Goal: Information Seeking & Learning: Learn about a topic

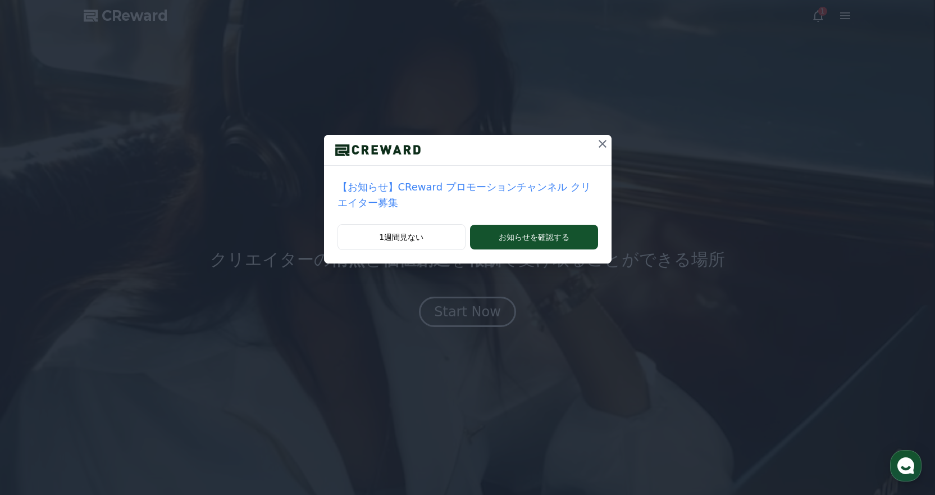
click at [596, 140] on icon at bounding box center [602, 143] width 13 height 13
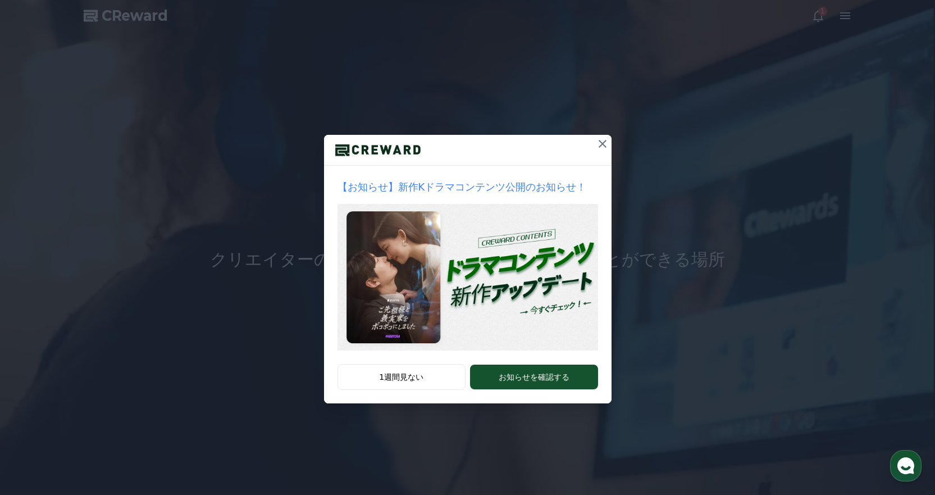
click at [602, 144] on icon at bounding box center [603, 144] width 8 height 8
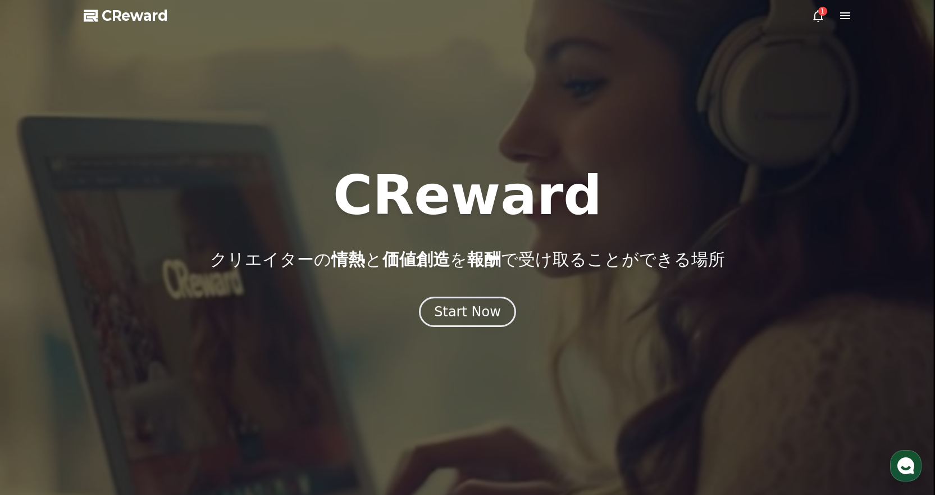
click at [817, 11] on icon at bounding box center [818, 15] width 13 height 13
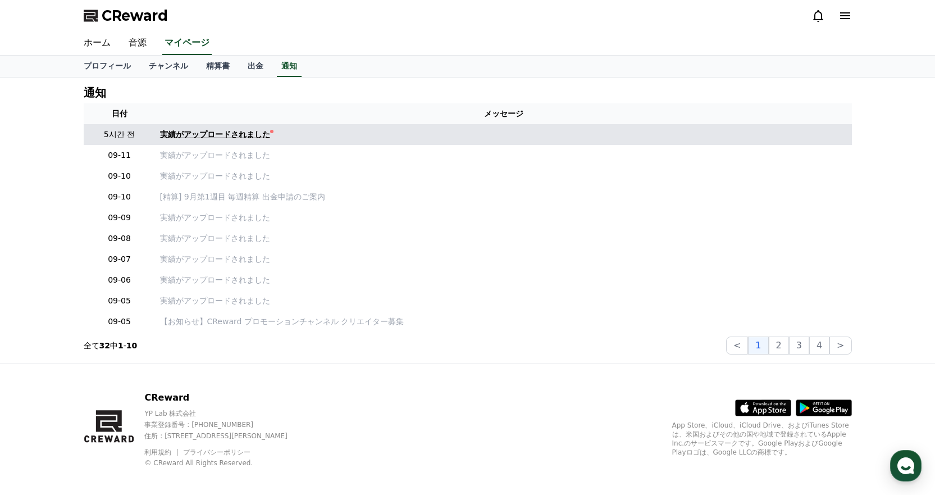
click at [180, 139] on div "実績がアップロードされました" at bounding box center [215, 135] width 110 height 12
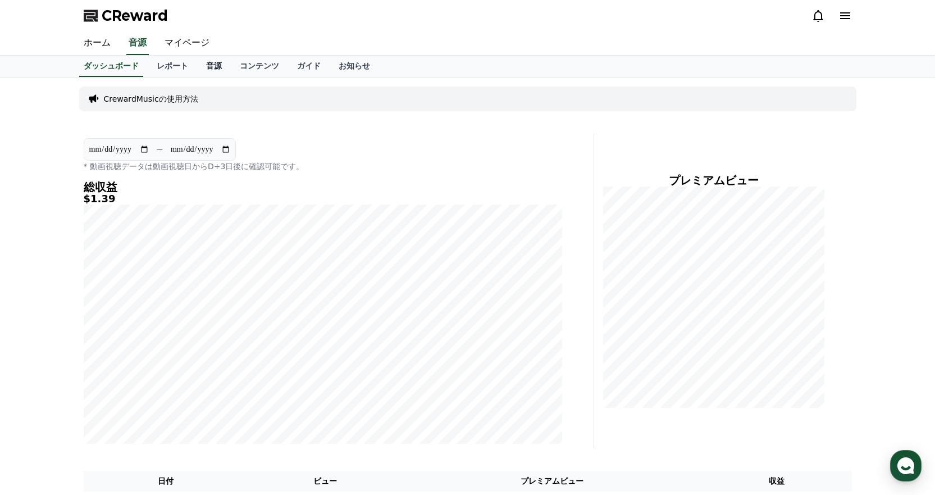
click at [202, 72] on link "音源" at bounding box center [214, 66] width 34 height 21
click at [101, 44] on link "ホーム" at bounding box center [97, 43] width 45 height 24
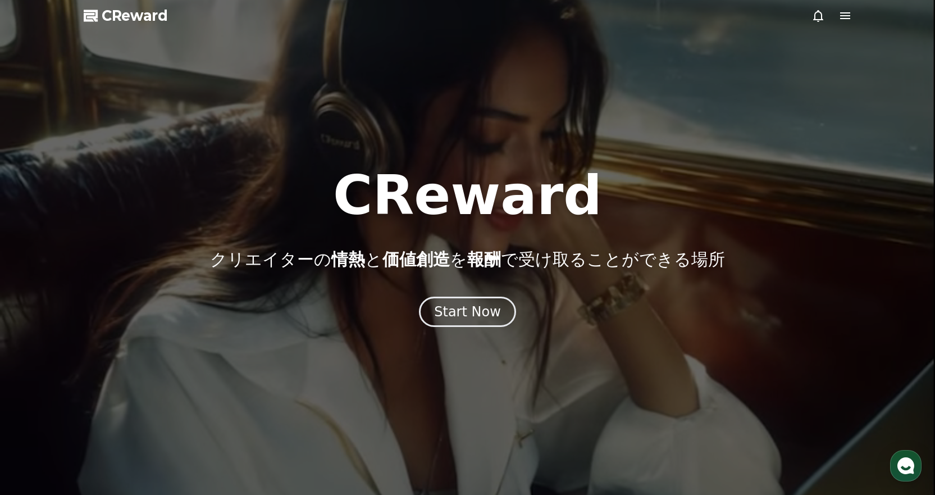
click at [839, 10] on icon at bounding box center [845, 15] width 13 height 13
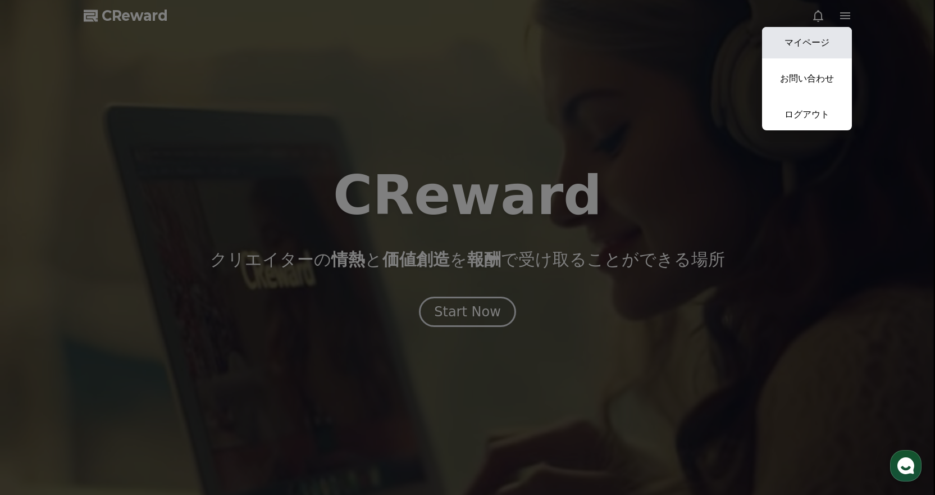
click at [818, 33] on link "マイページ" at bounding box center [807, 42] width 90 height 31
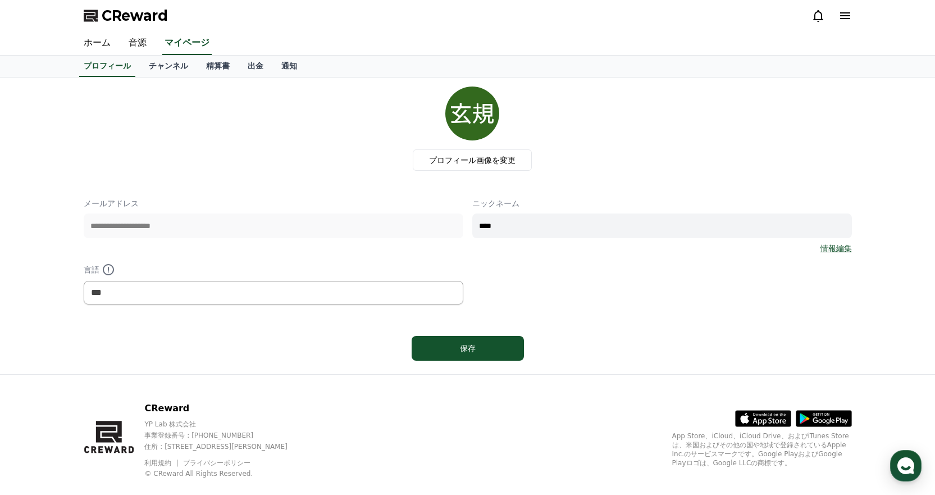
click at [818, 12] on icon at bounding box center [818, 16] width 10 height 12
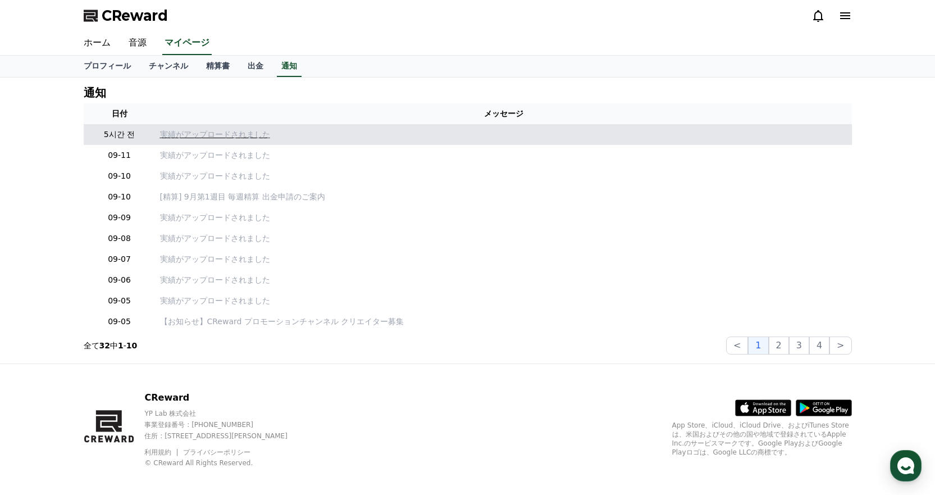
click at [222, 132] on p "実績がアップロードされました" at bounding box center [504, 135] width 688 height 12
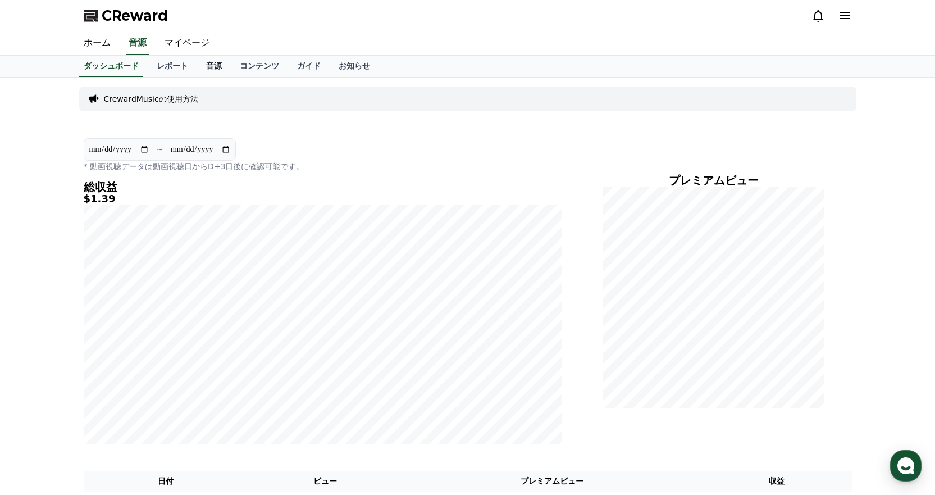
click at [197, 66] on link "音源" at bounding box center [214, 66] width 34 height 21
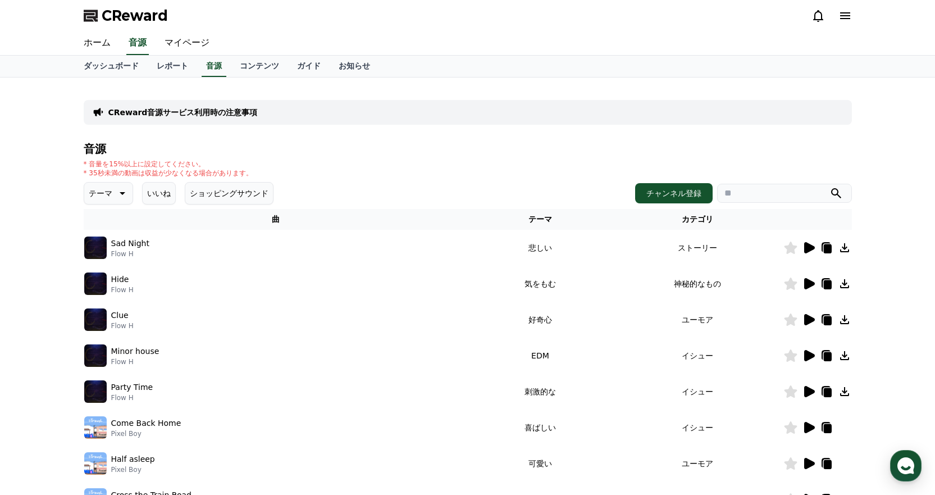
click at [808, 246] on icon at bounding box center [809, 247] width 11 height 11
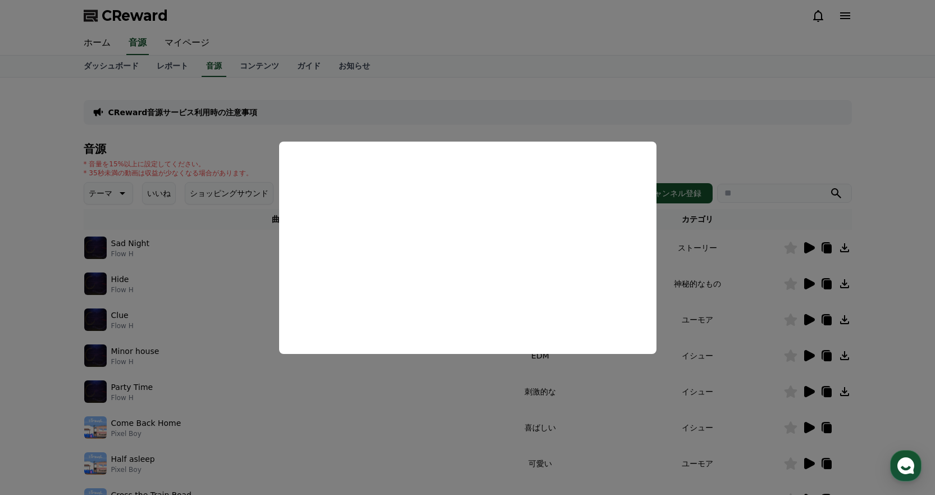
click at [736, 144] on button "close modal" at bounding box center [467, 247] width 935 height 495
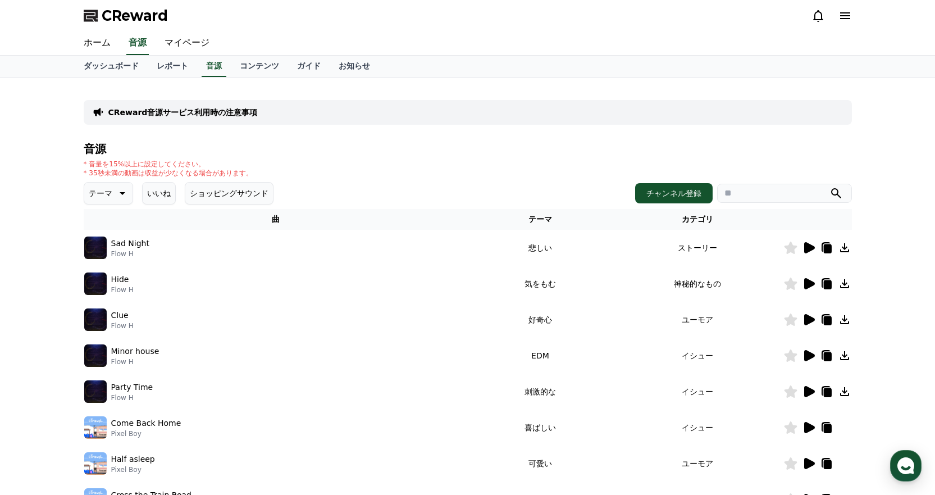
click at [806, 282] on icon at bounding box center [809, 283] width 11 height 11
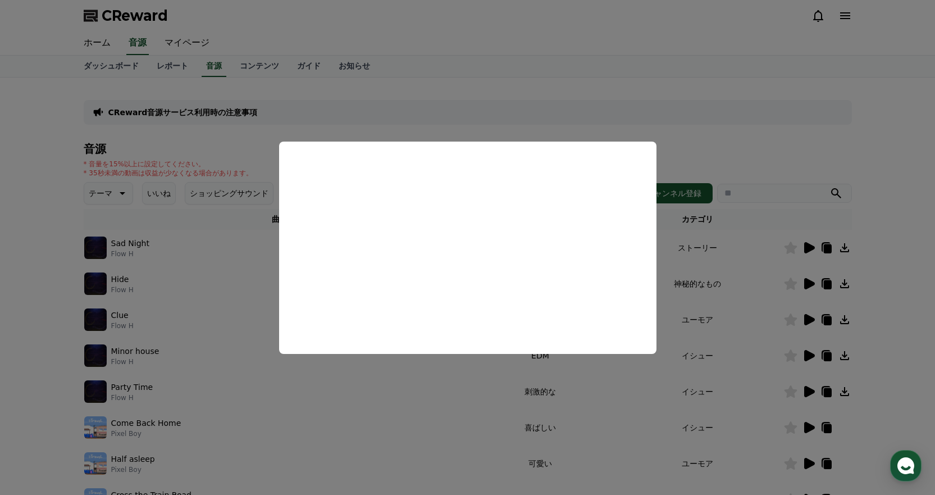
click at [648, 93] on button "close modal" at bounding box center [467, 247] width 935 height 495
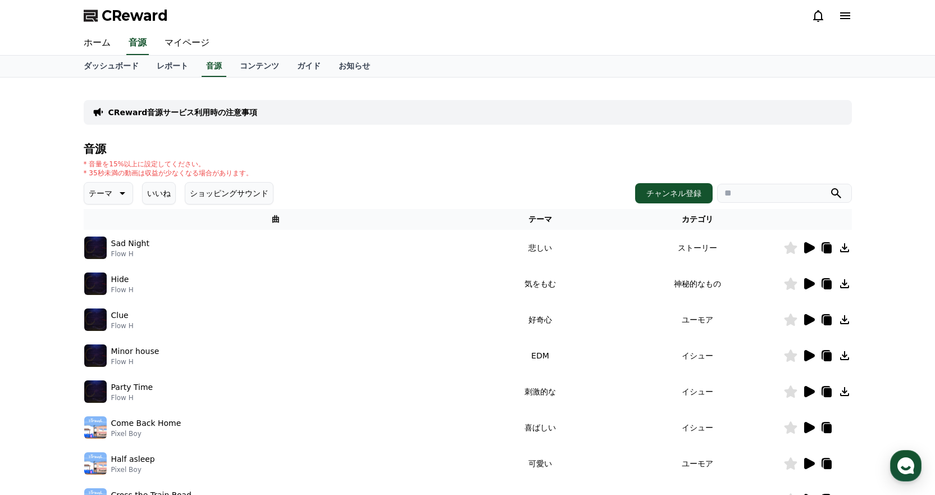
click at [812, 317] on icon at bounding box center [809, 319] width 11 height 11
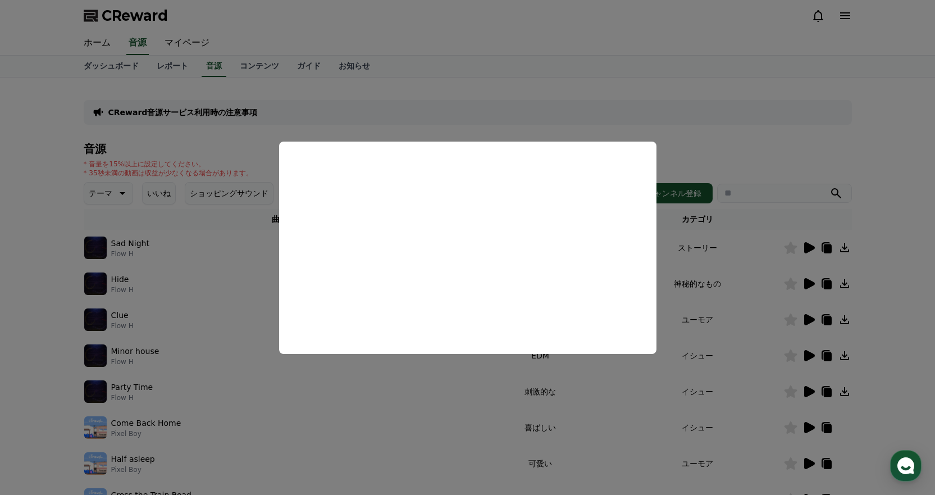
click at [612, 95] on button "close modal" at bounding box center [467, 247] width 935 height 495
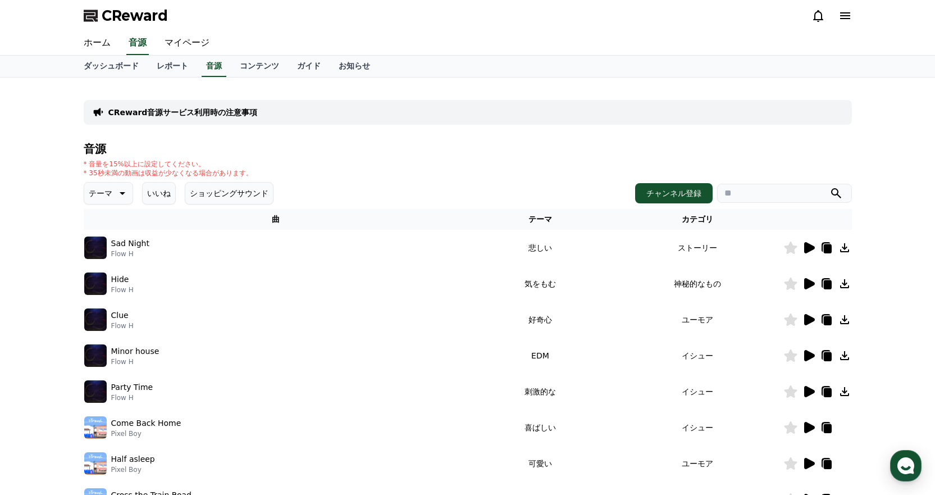
click at [115, 190] on icon at bounding box center [121, 192] width 13 height 13
click at [107, 288] on button "明るい" at bounding box center [101, 283] width 33 height 25
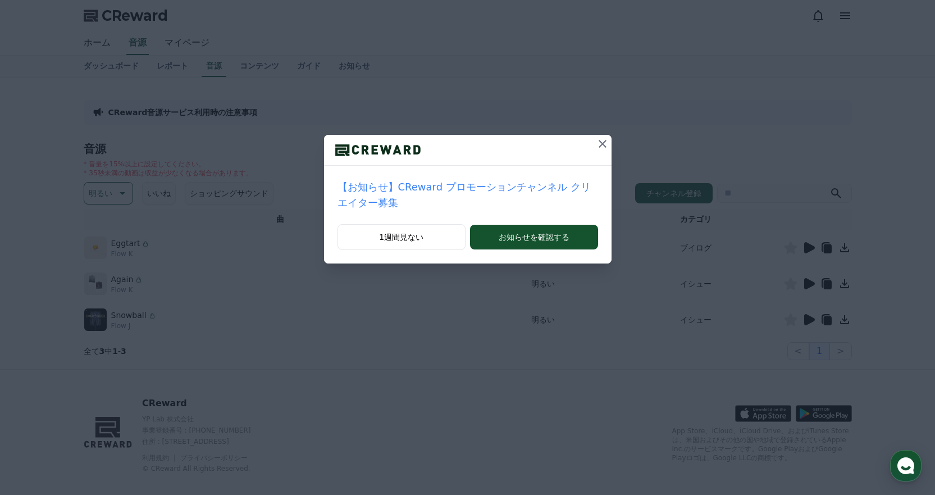
click at [596, 144] on icon at bounding box center [602, 143] width 13 height 13
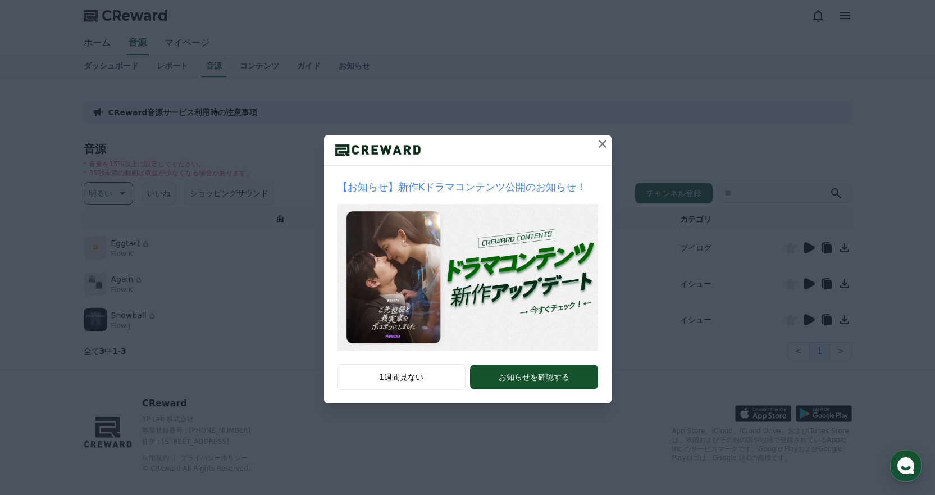
click at [602, 139] on icon at bounding box center [602, 143] width 13 height 13
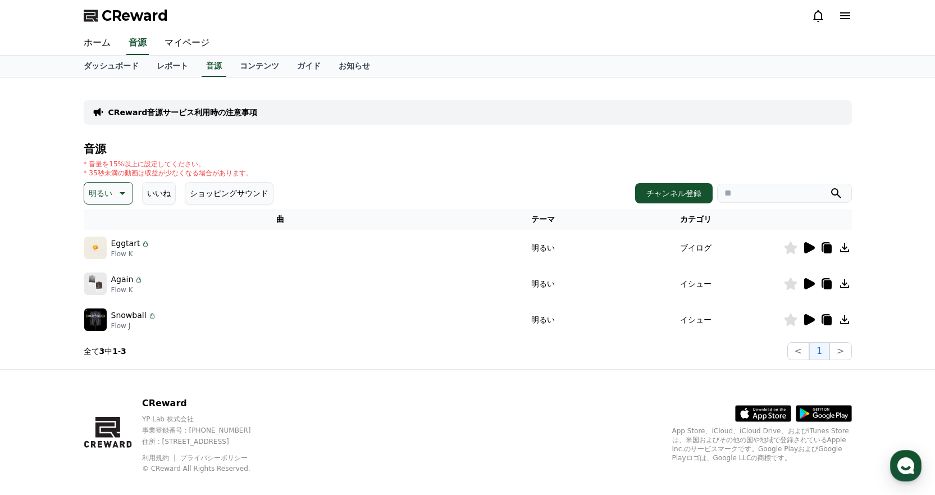
click at [810, 245] on icon at bounding box center [809, 247] width 11 height 11
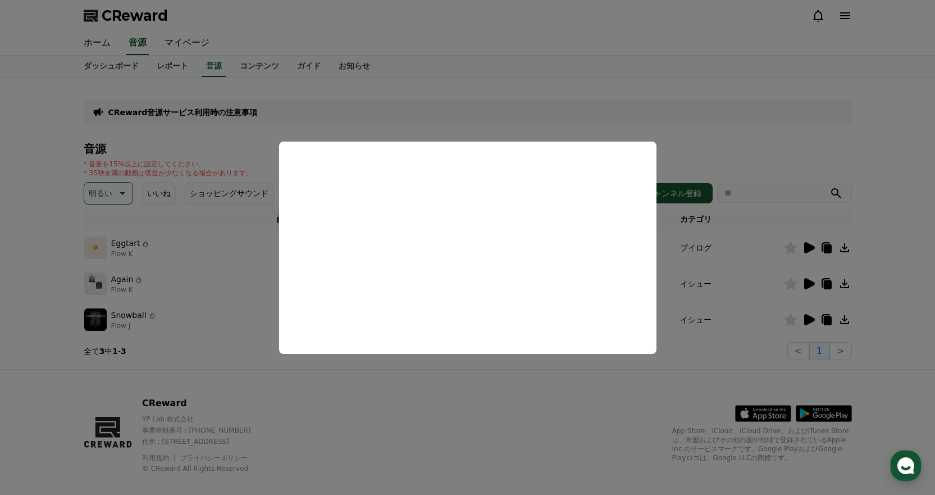
click at [727, 248] on button "close modal" at bounding box center [467, 247] width 935 height 495
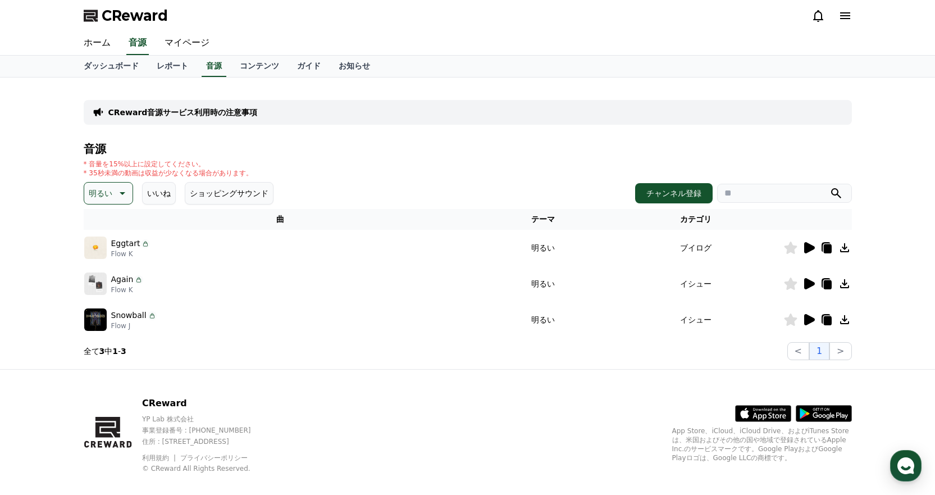
click at [807, 282] on icon at bounding box center [809, 283] width 11 height 11
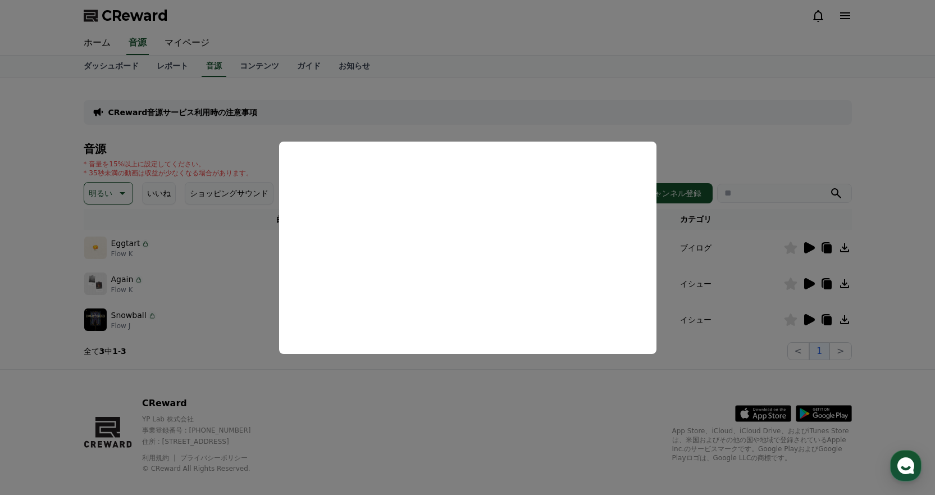
click at [634, 69] on button "close modal" at bounding box center [467, 247] width 935 height 495
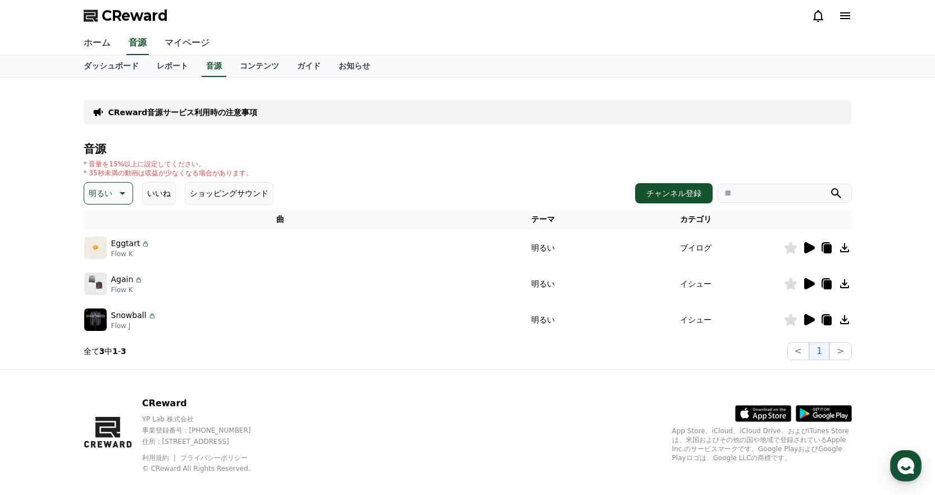
click at [808, 321] on icon at bounding box center [809, 319] width 11 height 11
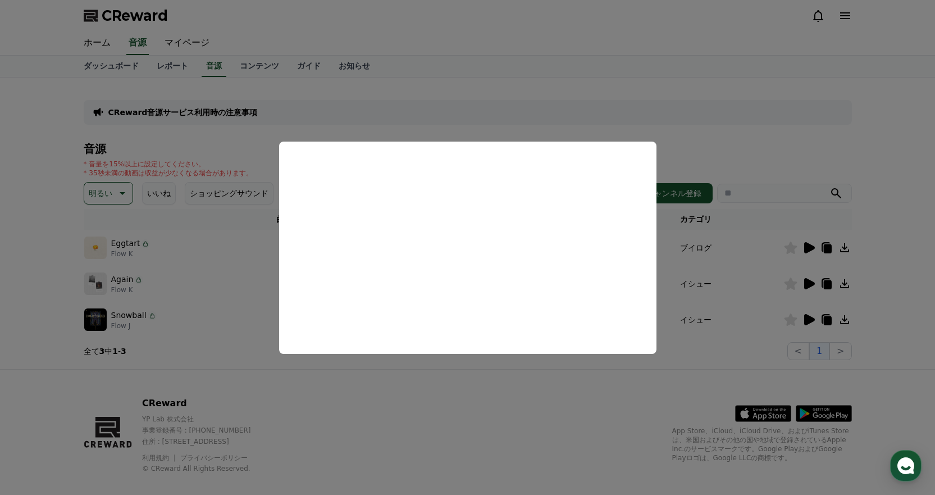
click at [550, 98] on button "close modal" at bounding box center [467, 247] width 935 height 495
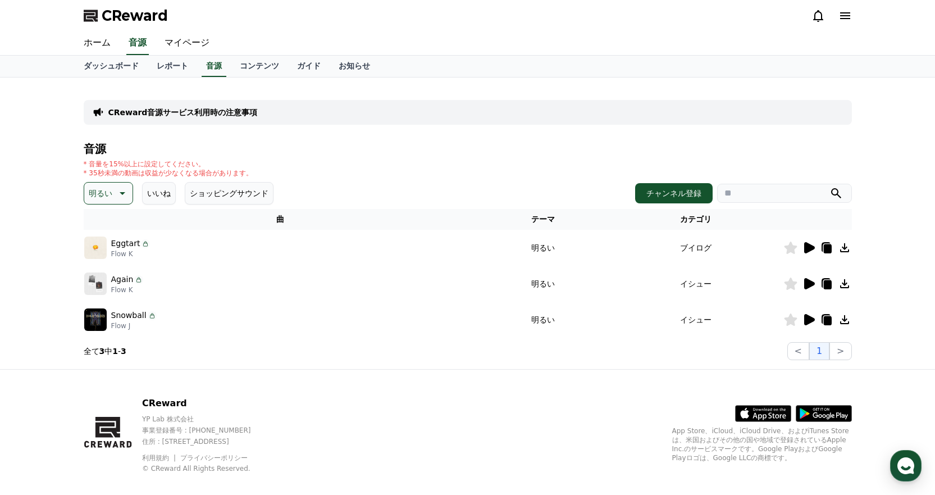
drag, startPoint x: 101, startPoint y: 190, endPoint x: 142, endPoint y: 261, distance: 81.0
click at [101, 191] on p "明るい" at bounding box center [101, 193] width 24 height 16
click at [108, 316] on button "喜劇的な" at bounding box center [105, 315] width 40 height 25
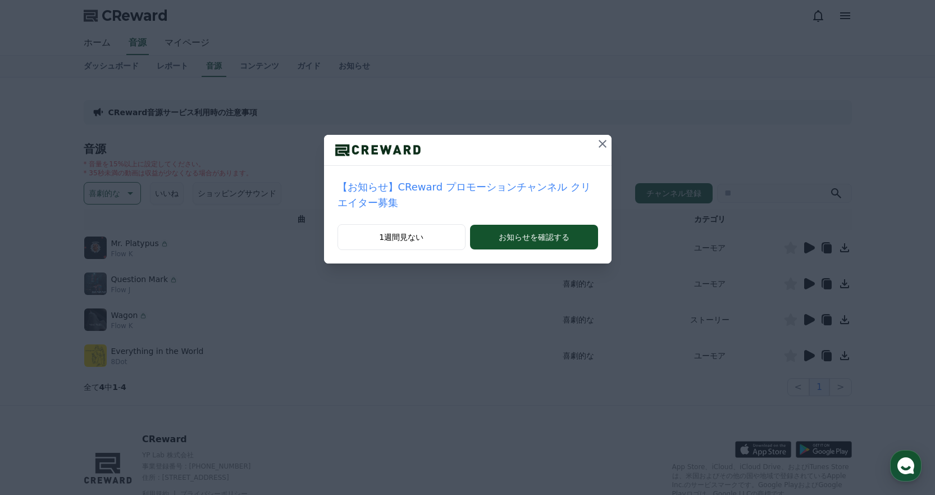
click at [596, 142] on icon at bounding box center [602, 143] width 13 height 13
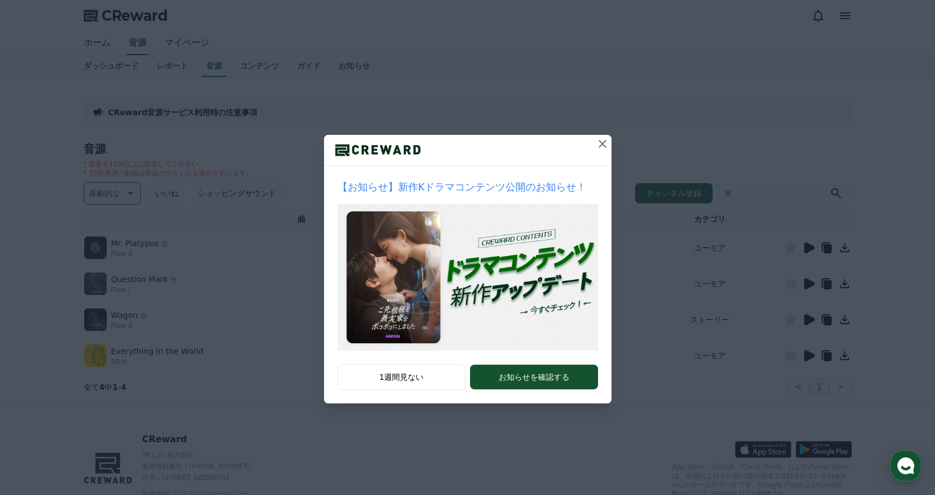
click at [597, 140] on icon at bounding box center [602, 143] width 13 height 13
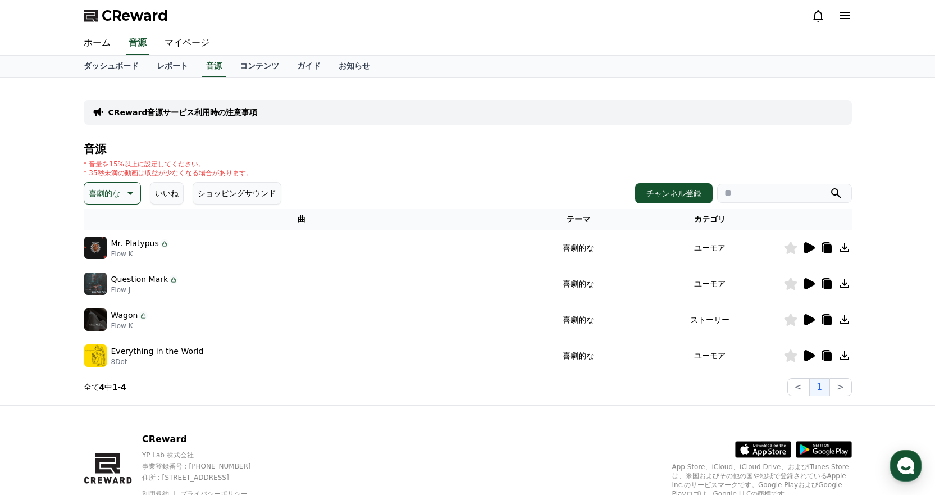
click at [806, 247] on icon at bounding box center [809, 247] width 11 height 11
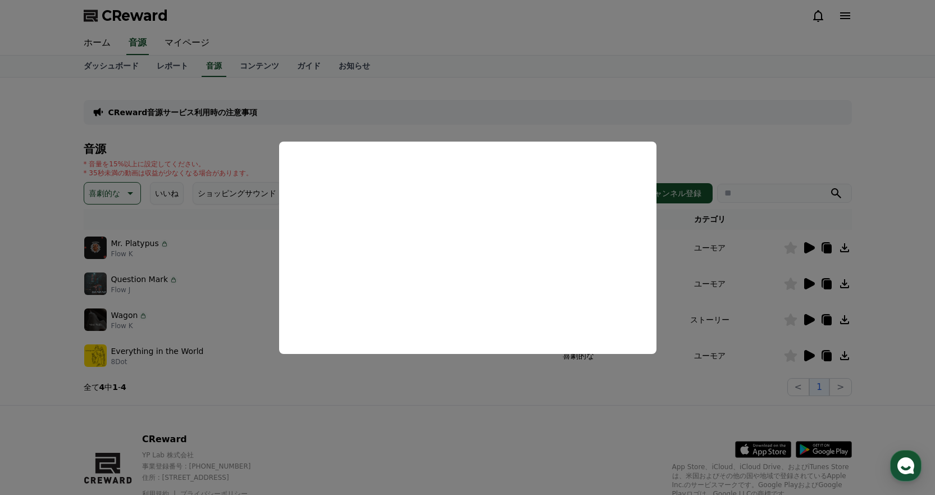
click at [444, 89] on button "close modal" at bounding box center [467, 247] width 935 height 495
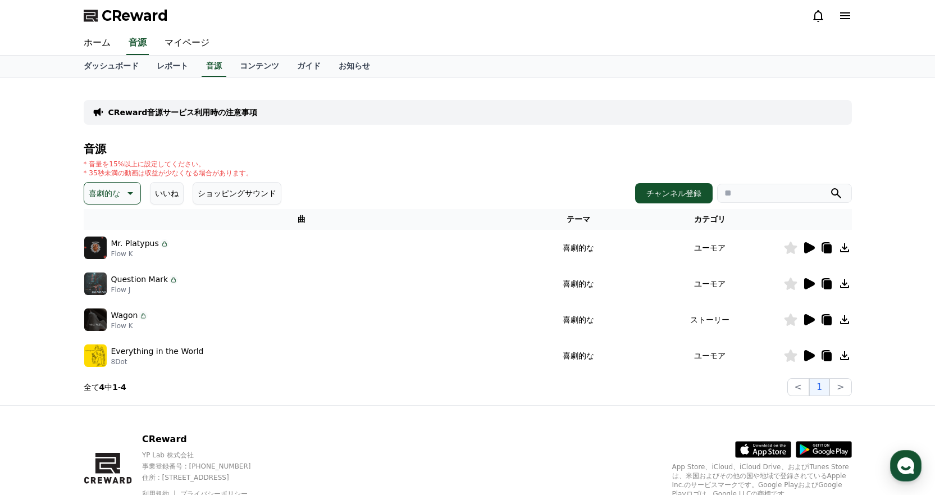
click at [106, 188] on p "喜劇的な" at bounding box center [104, 193] width 31 height 16
click at [106, 262] on button "感動的な" at bounding box center [105, 256] width 40 height 25
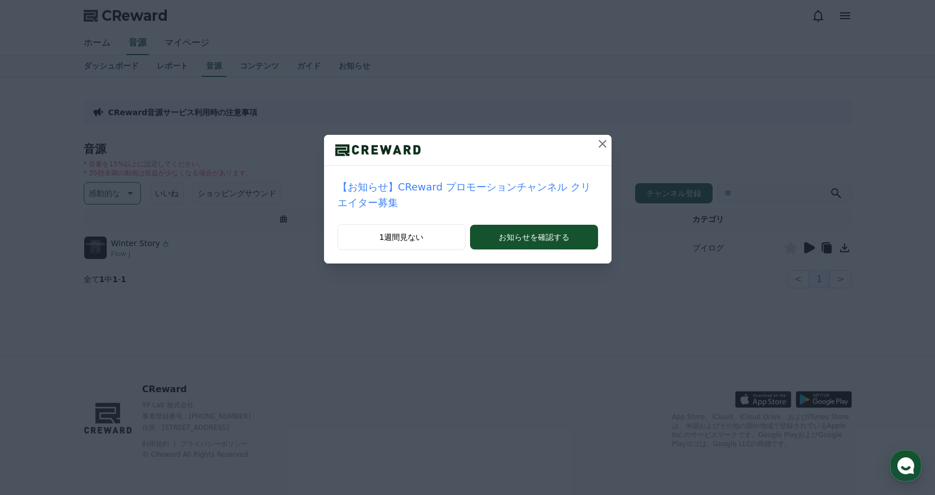
drag, startPoint x: 586, startPoint y: 148, endPoint x: 595, endPoint y: 148, distance: 8.4
click at [596, 148] on icon at bounding box center [602, 143] width 13 height 13
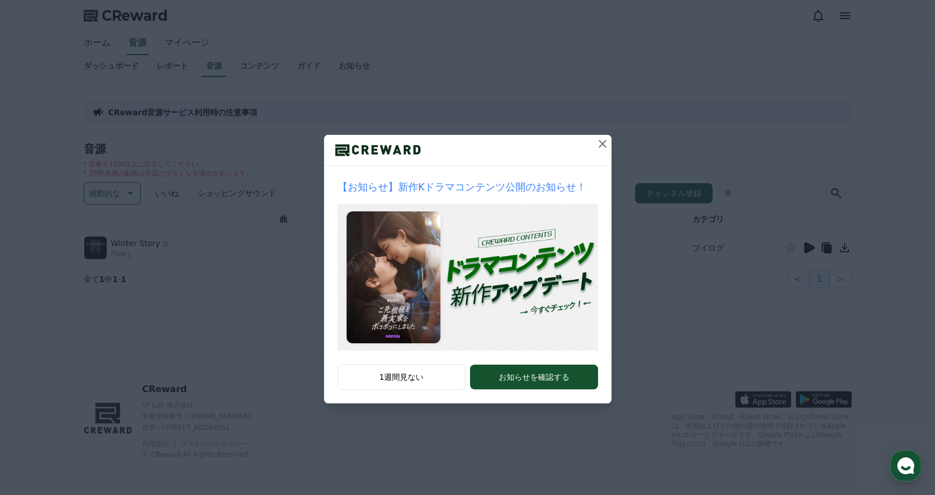
click at [594, 141] on button at bounding box center [603, 144] width 18 height 18
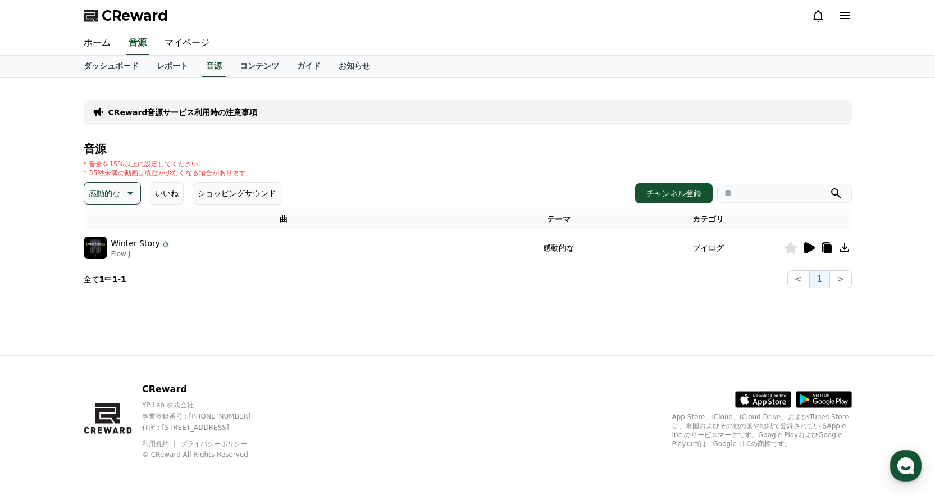
click at [808, 245] on icon at bounding box center [809, 247] width 11 height 11
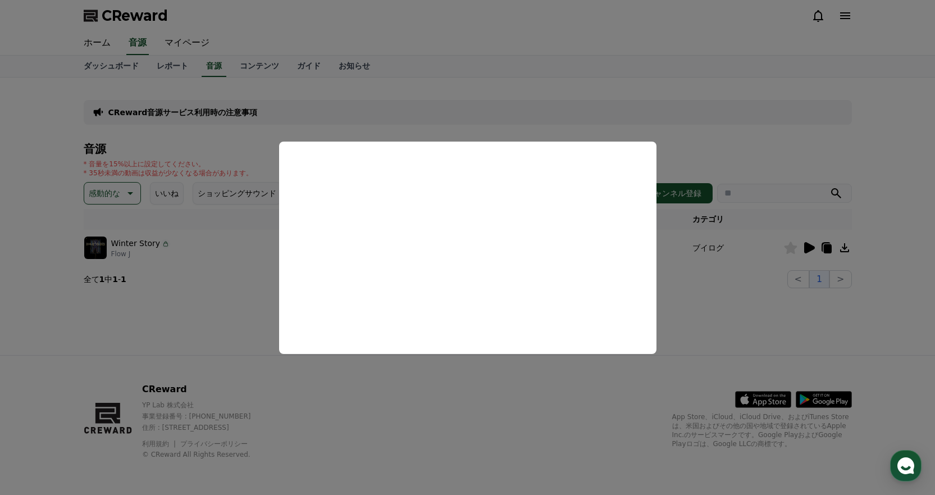
click at [701, 142] on button "close modal" at bounding box center [467, 247] width 935 height 495
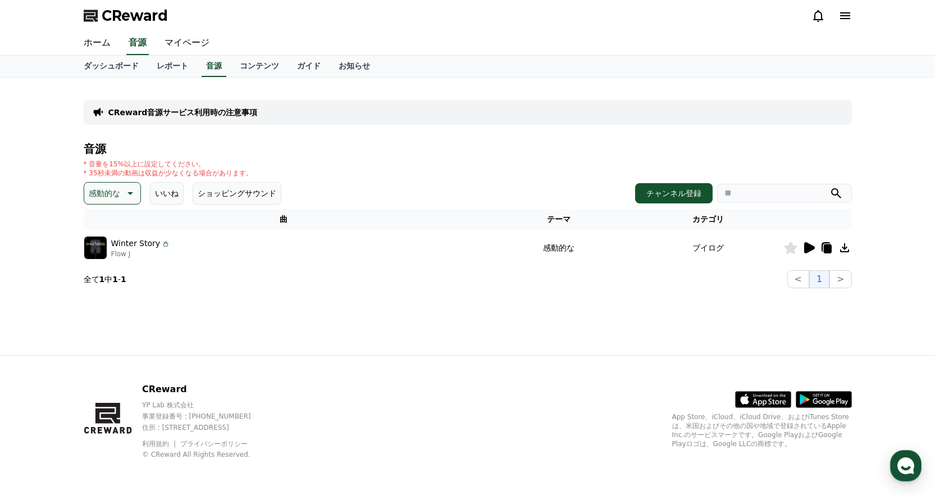
click at [102, 187] on p "感動的な" at bounding box center [104, 193] width 31 height 16
click at [107, 251] on button "ポッピング" at bounding box center [109, 256] width 48 height 25
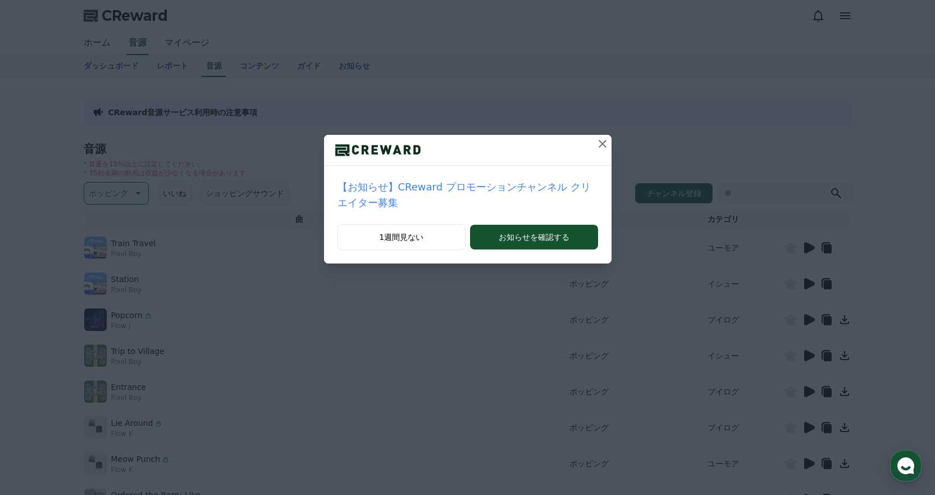
click at [596, 138] on icon at bounding box center [602, 143] width 13 height 13
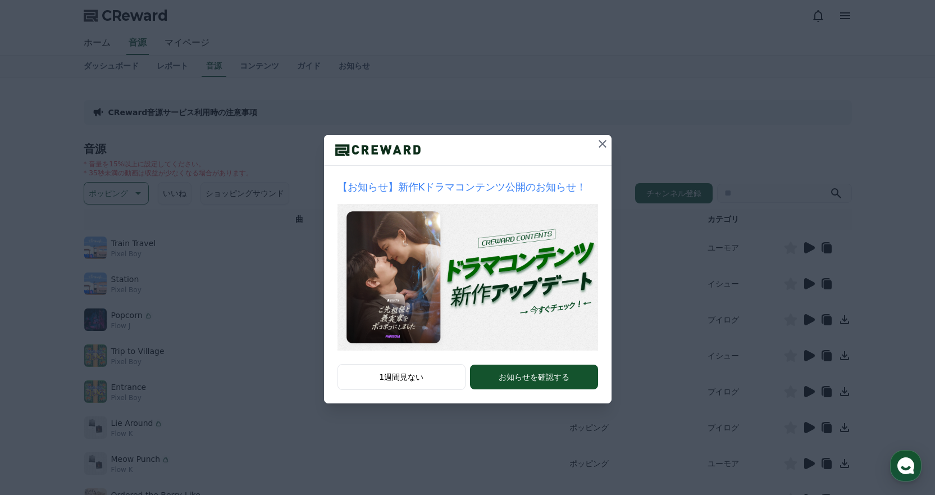
click at [606, 140] on icon at bounding box center [602, 143] width 13 height 13
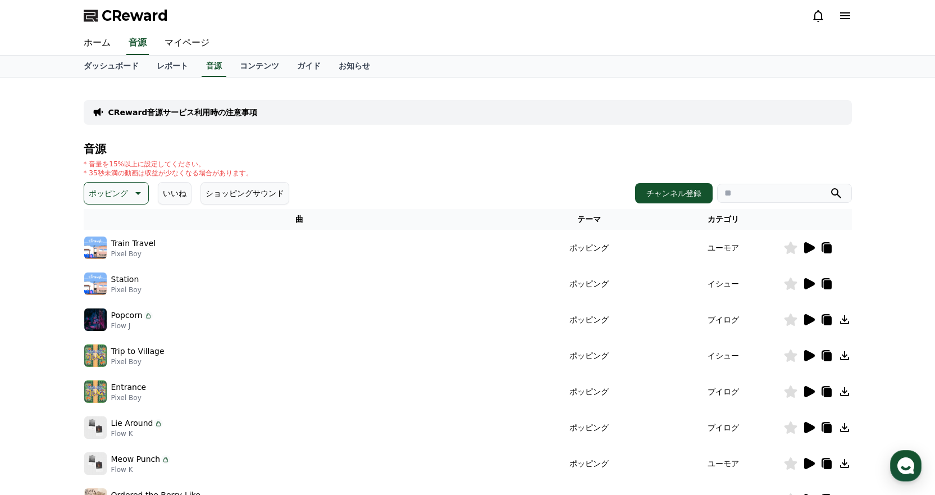
click at [807, 245] on icon at bounding box center [809, 247] width 11 height 11
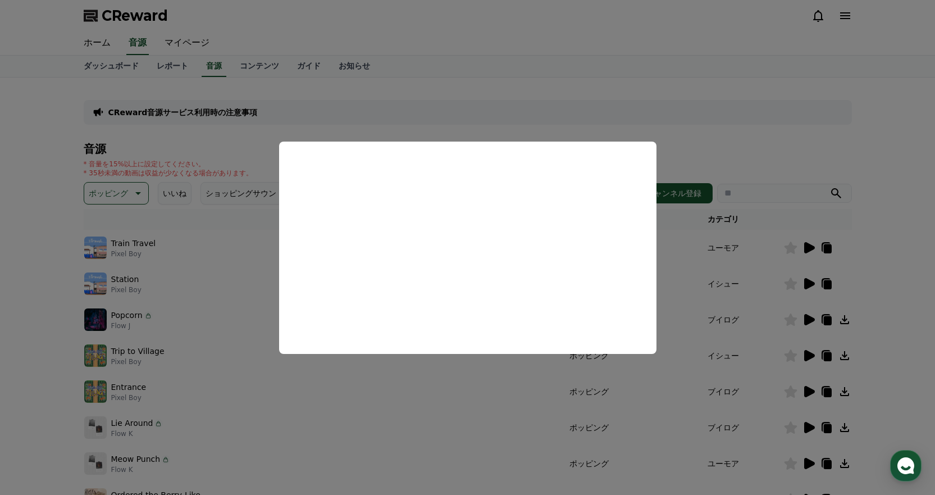
click at [717, 160] on button "close modal" at bounding box center [467, 247] width 935 height 495
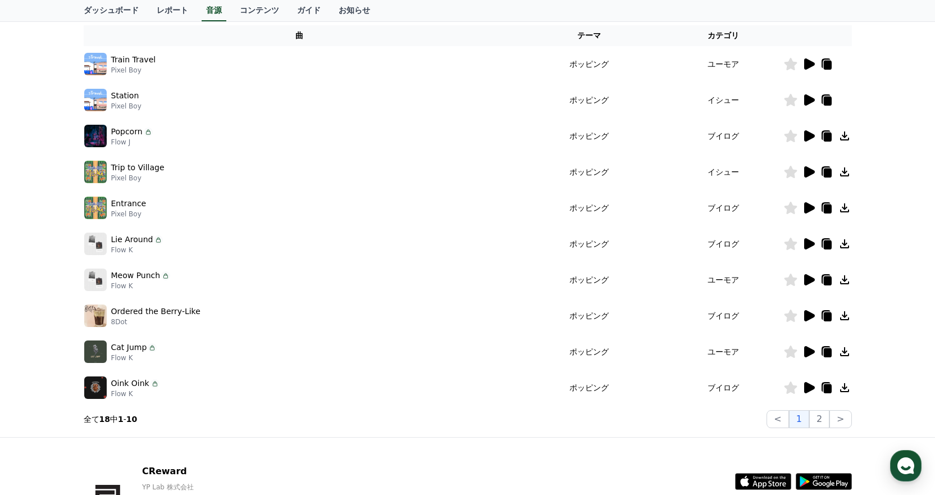
scroll to position [266, 0]
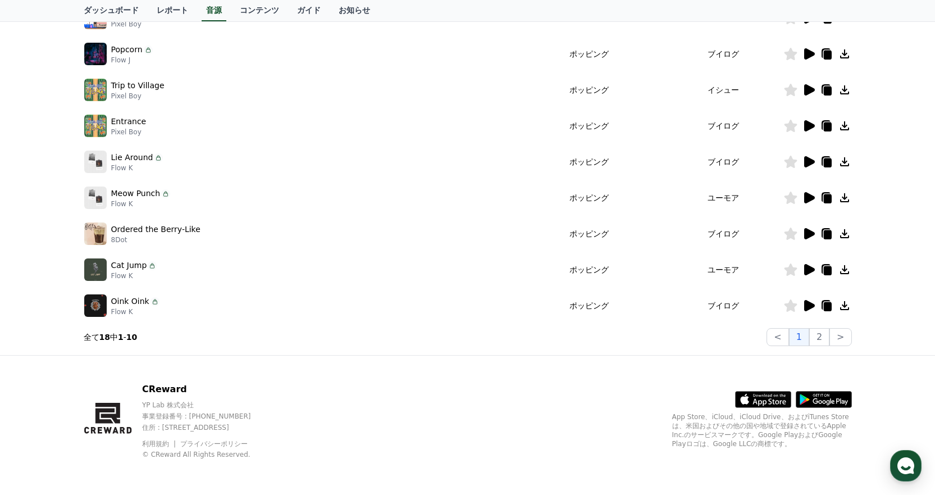
click at [809, 303] on icon at bounding box center [809, 305] width 11 height 11
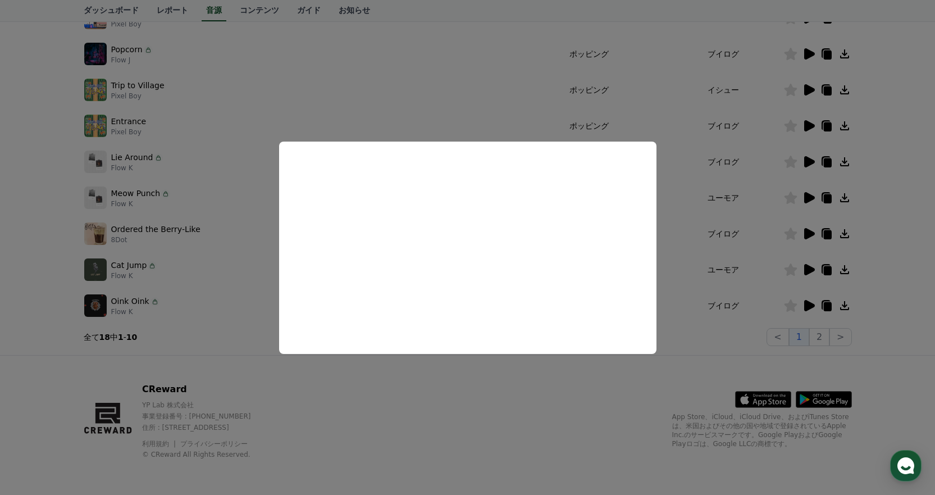
click at [712, 244] on button "close modal" at bounding box center [467, 247] width 935 height 495
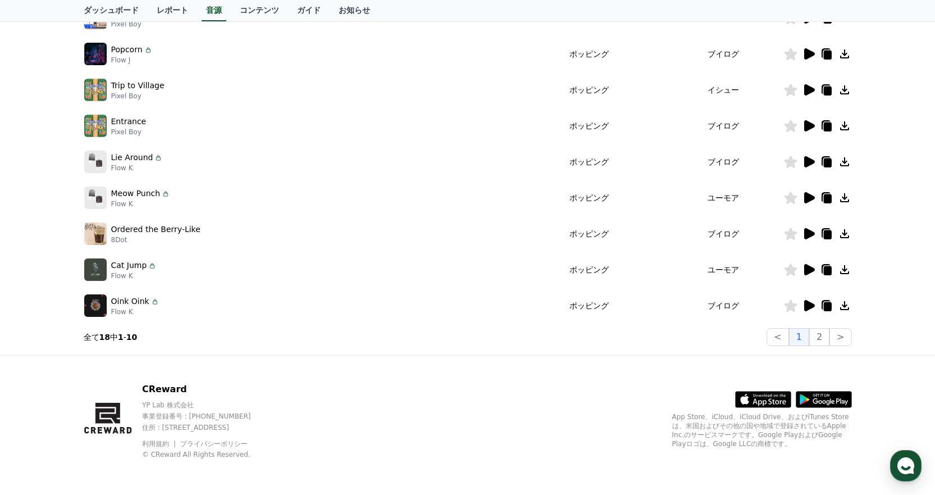
scroll to position [0, 0]
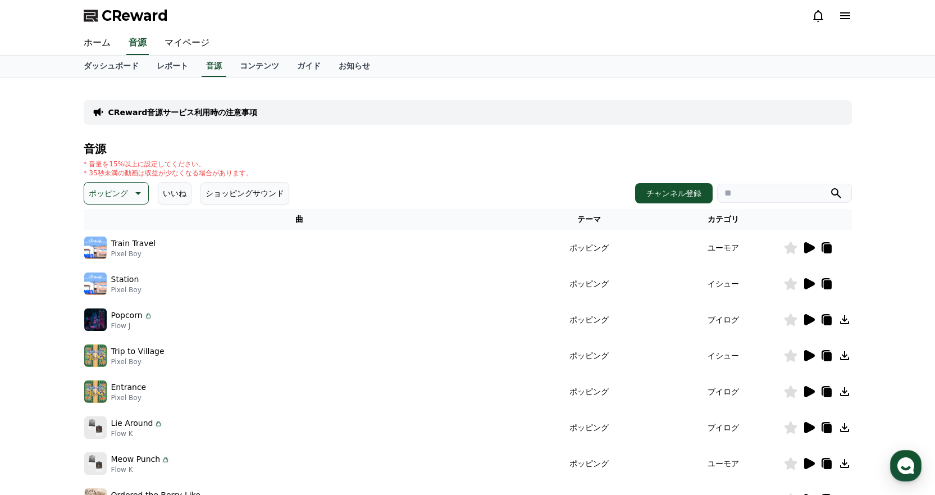
click at [130, 193] on icon at bounding box center [136, 192] width 13 height 13
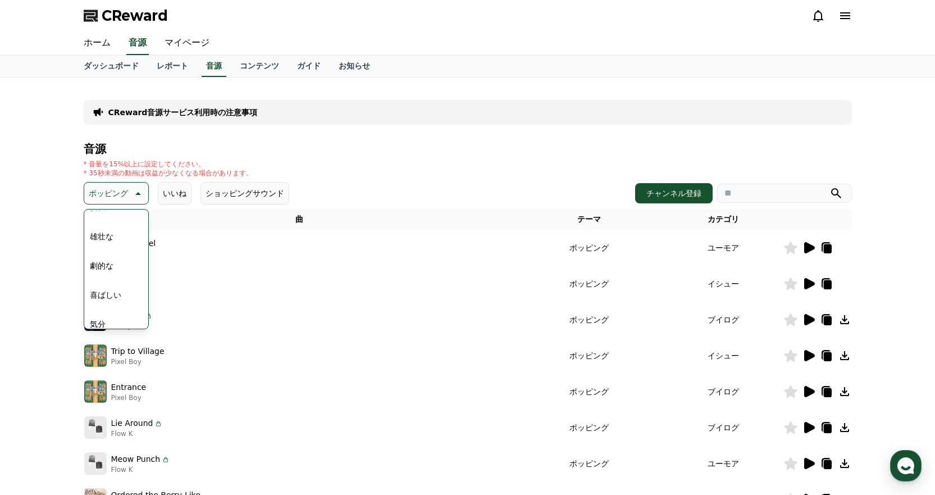
scroll to position [225, 0]
click at [102, 256] on button "劇的な" at bounding box center [101, 261] width 33 height 25
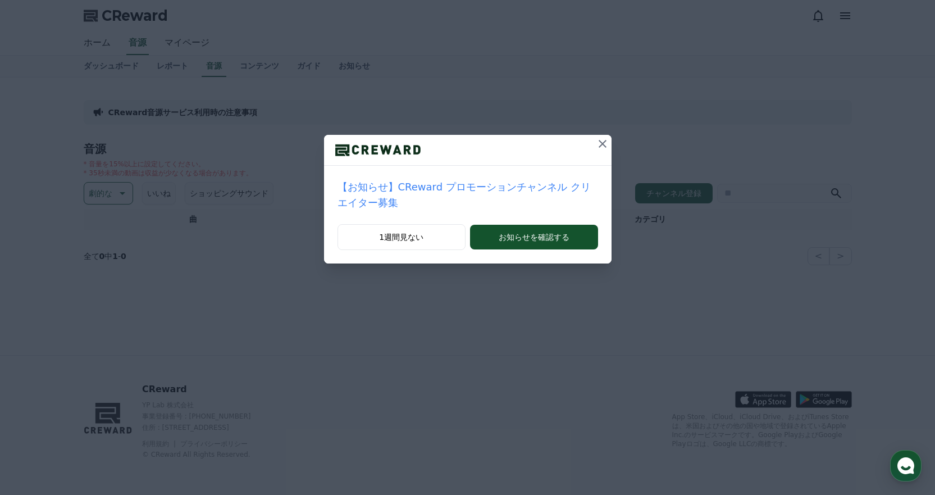
click at [596, 149] on icon at bounding box center [602, 143] width 13 height 13
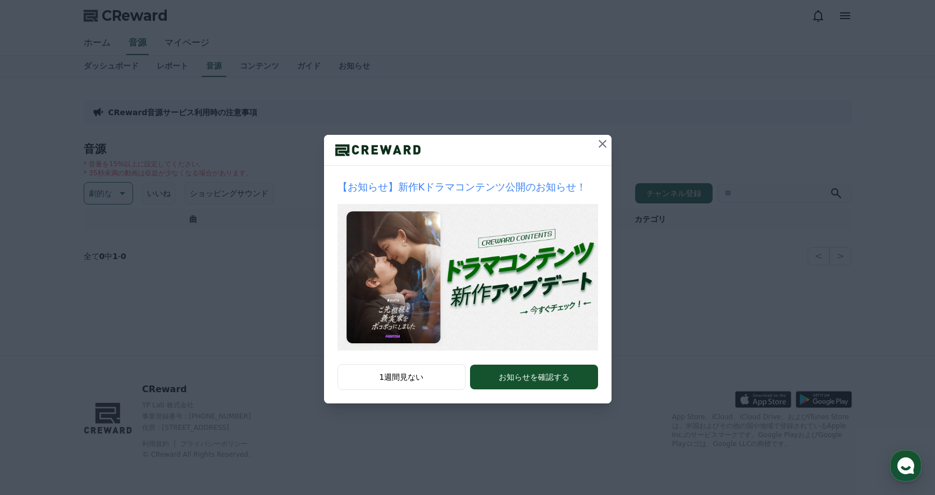
click at [591, 147] on div at bounding box center [468, 150] width 288 height 31
click at [603, 144] on icon at bounding box center [603, 144] width 8 height 8
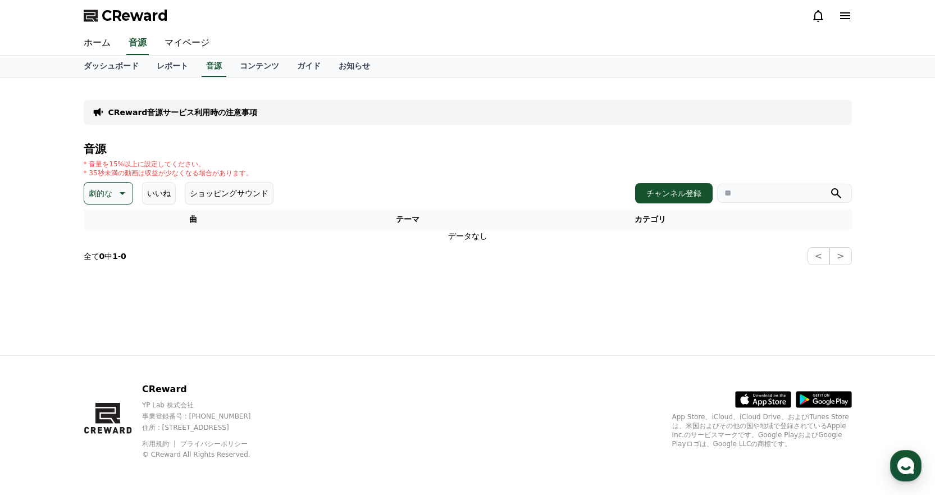
click at [99, 193] on p "劇的な" at bounding box center [101, 193] width 24 height 16
click at [99, 269] on button "溝" at bounding box center [93, 265] width 17 height 25
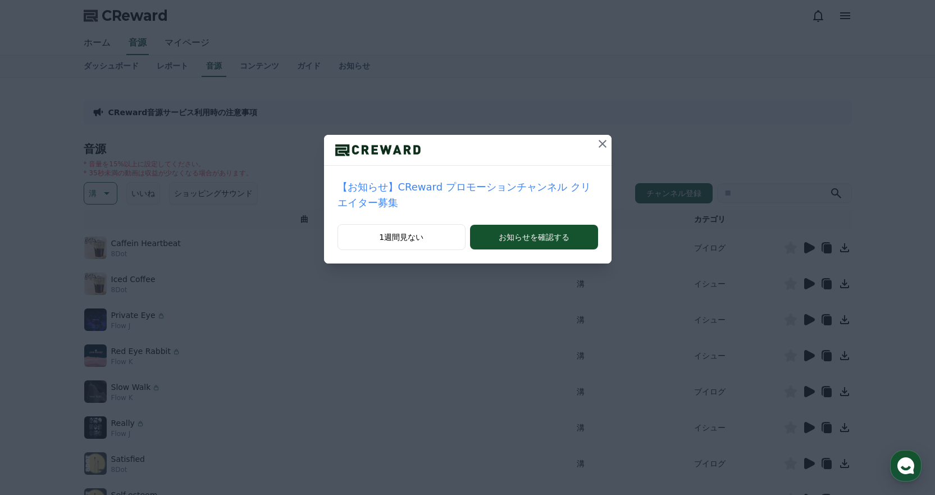
click at [596, 148] on icon at bounding box center [602, 143] width 13 height 13
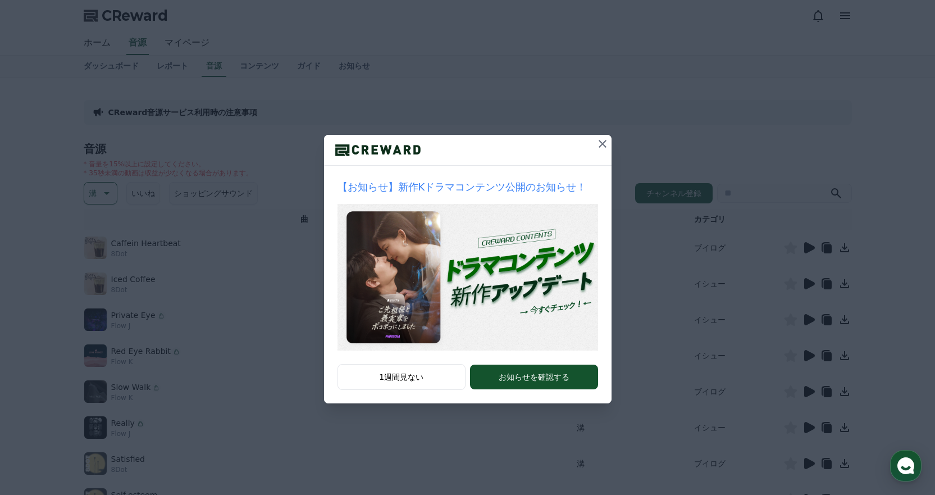
click at [598, 147] on icon at bounding box center [602, 143] width 13 height 13
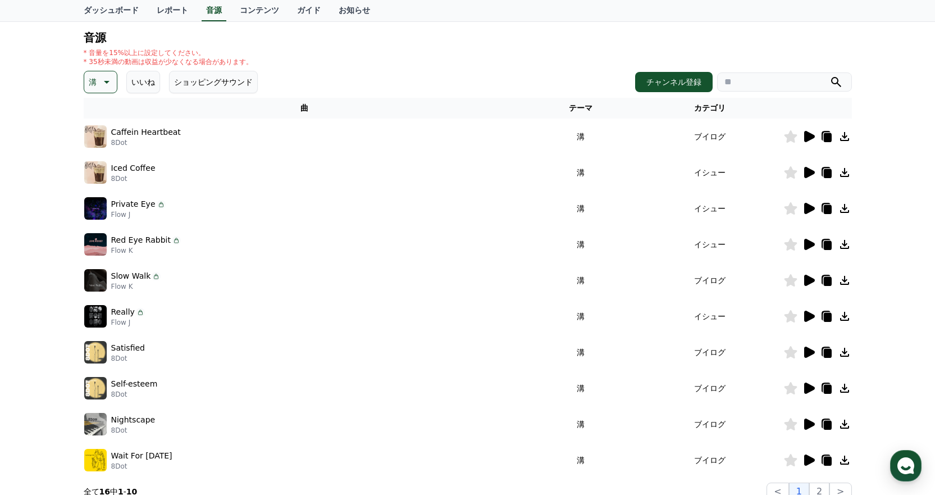
scroll to position [112, 0]
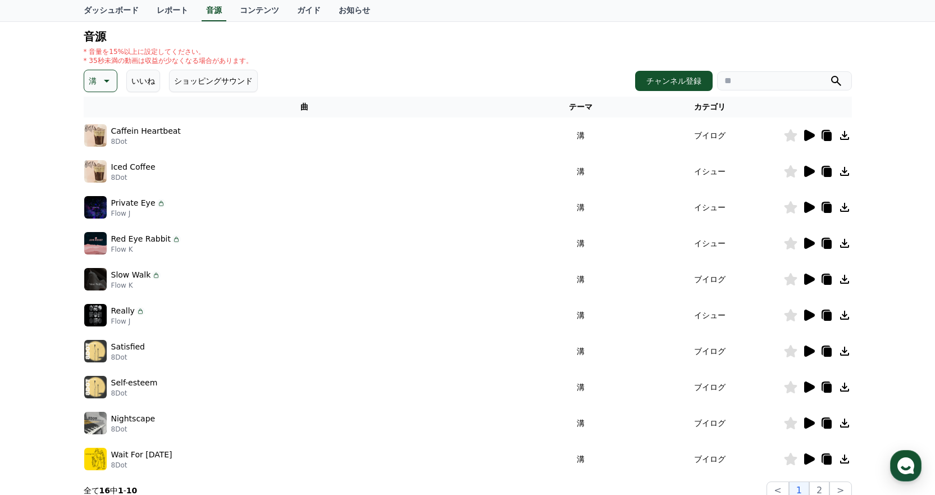
click at [806, 169] on icon at bounding box center [809, 171] width 11 height 11
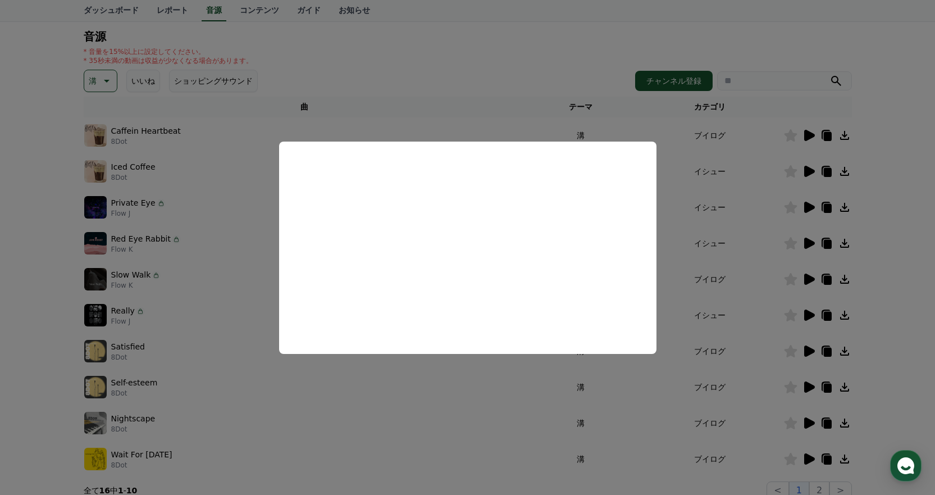
click at [729, 195] on button "close modal" at bounding box center [467, 247] width 935 height 495
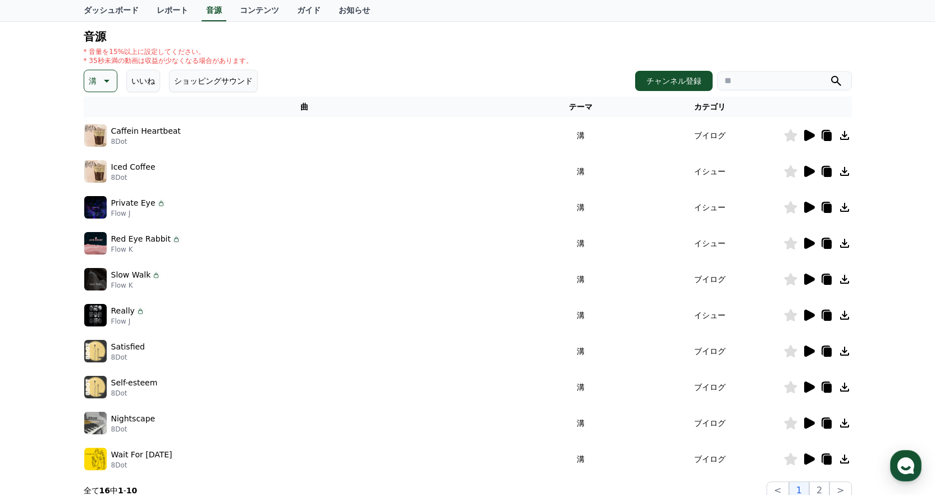
click at [841, 169] on icon at bounding box center [844, 171] width 13 height 13
click at [625, 31] on h4 "音源" at bounding box center [468, 36] width 768 height 12
